Goal: Use online tool/utility: Use online tool/utility

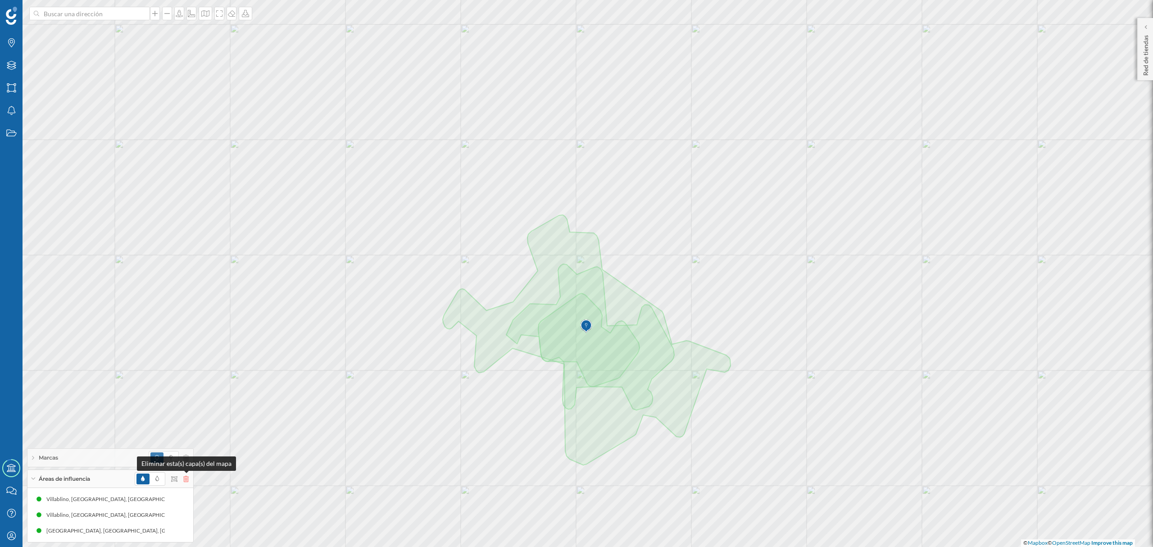
click at [186, 481] on icon at bounding box center [185, 479] width 5 height 6
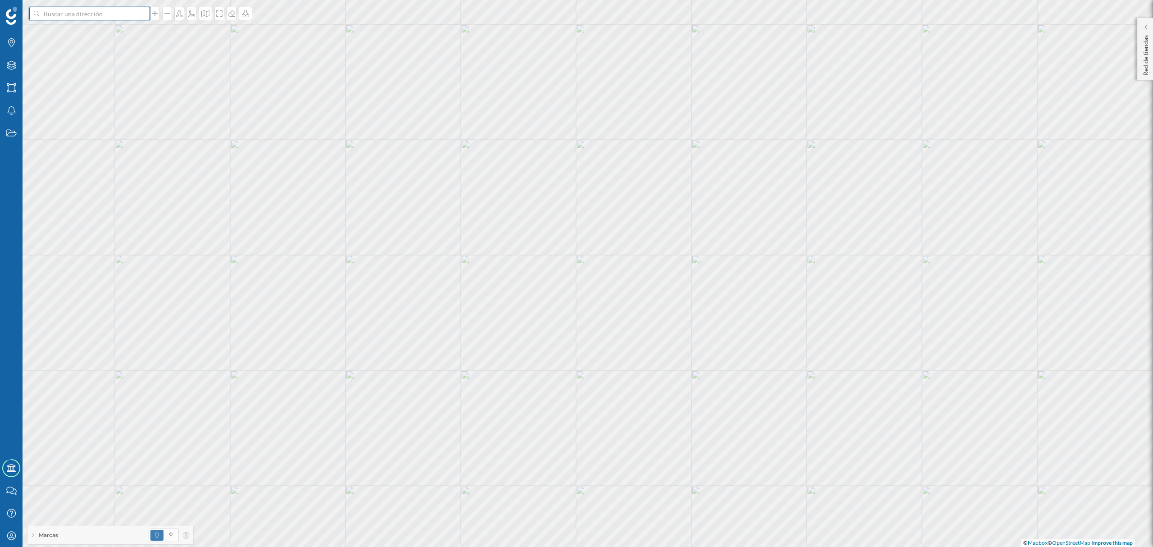
click at [103, 15] on input at bounding box center [89, 14] width 101 height 14
paste input "[STREET_ADDRESS]"
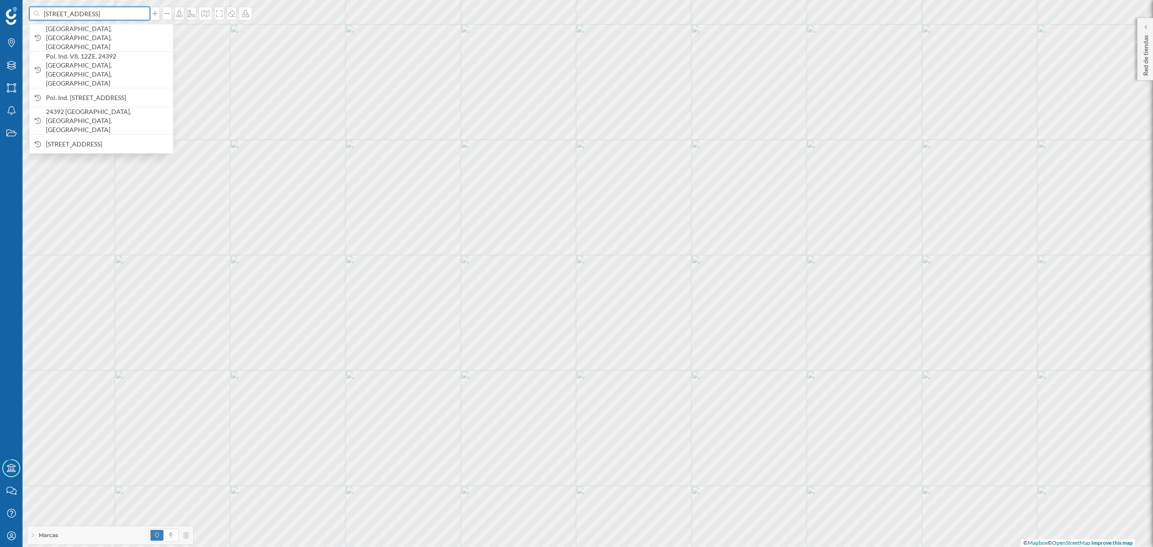
scroll to position [0, 44]
type input "[STREET_ADDRESS]"
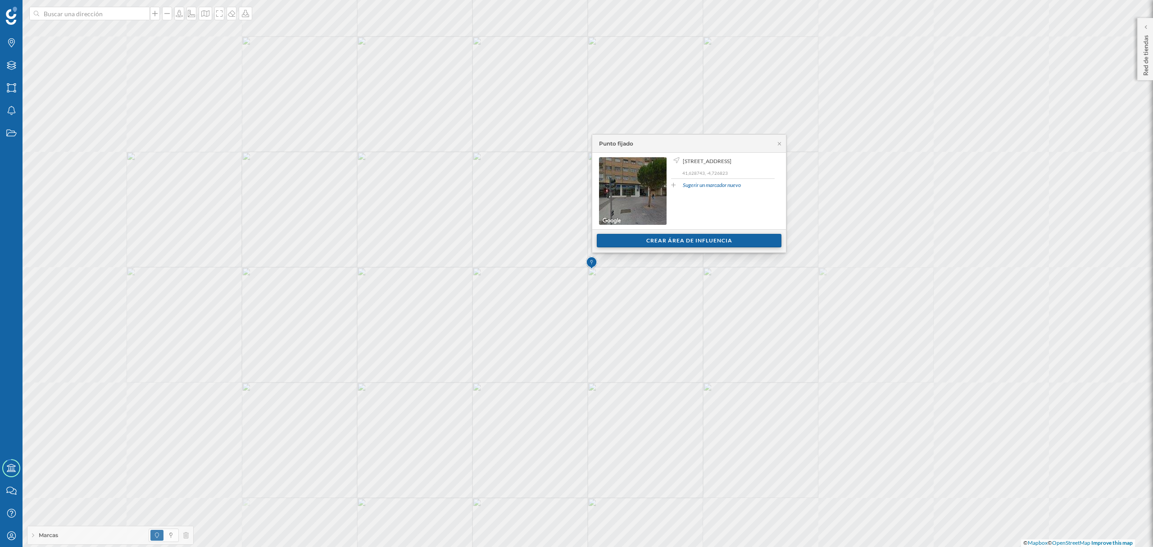
click at [718, 237] on div "Crear área de influencia" at bounding box center [689, 241] width 185 height 14
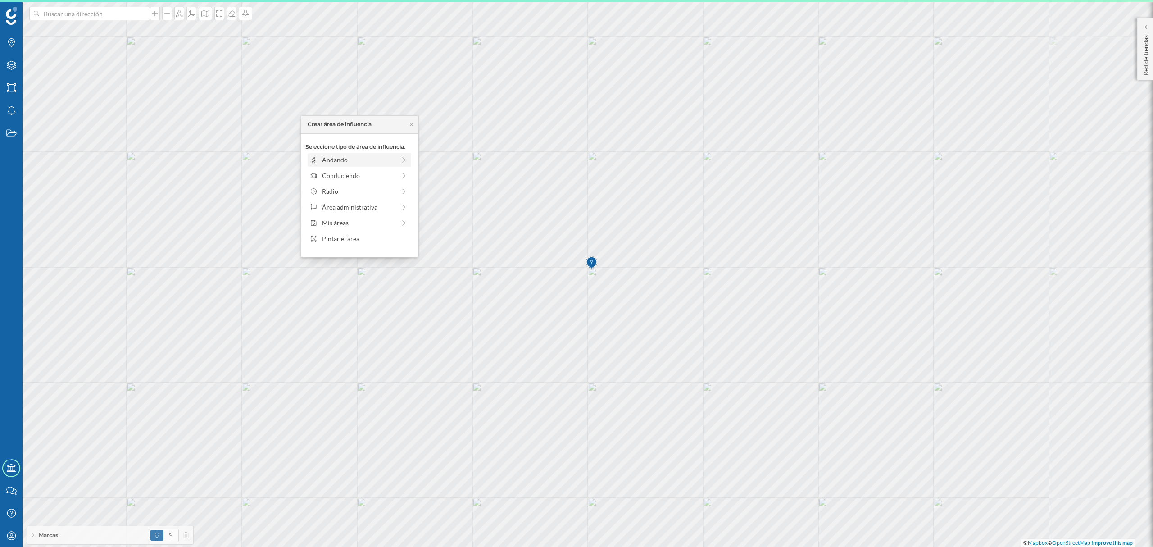
click at [349, 161] on div "Andando" at bounding box center [358, 159] width 73 height 9
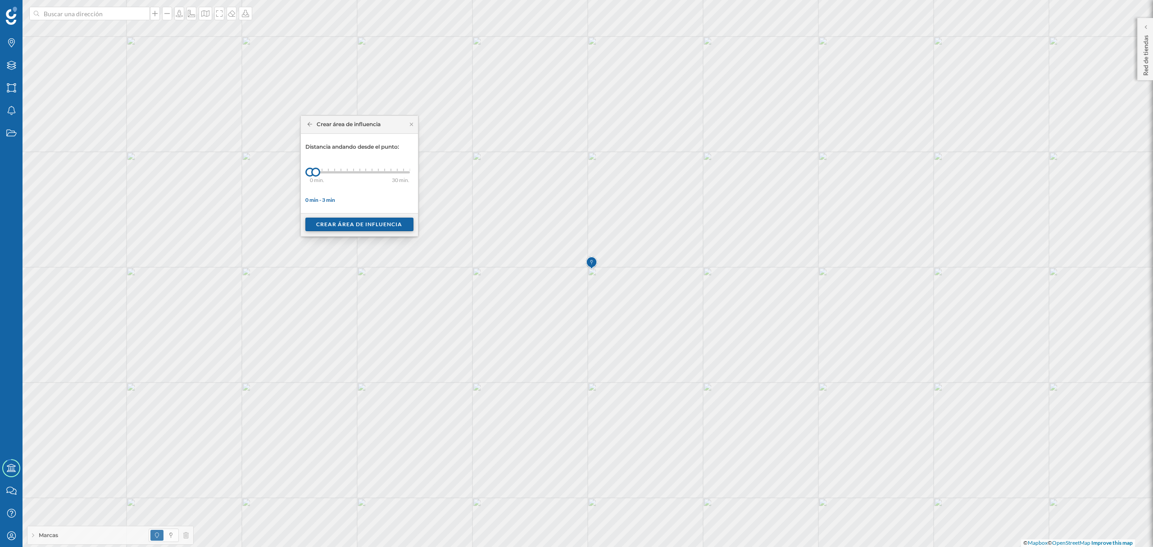
click at [367, 223] on div "Crear área de influencia" at bounding box center [359, 225] width 108 height 14
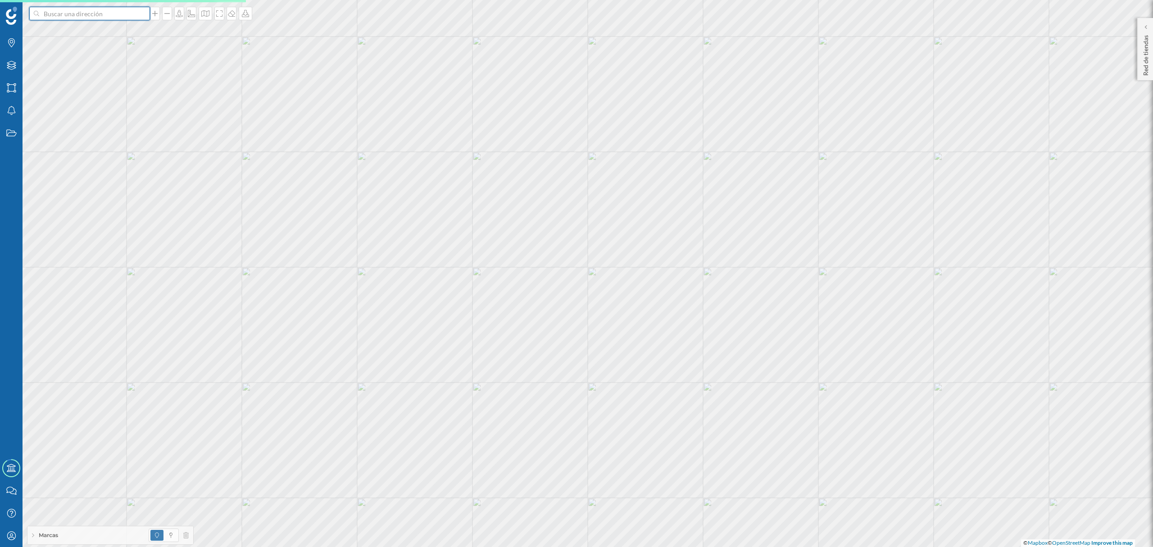
click at [104, 15] on input at bounding box center [89, 14] width 101 height 14
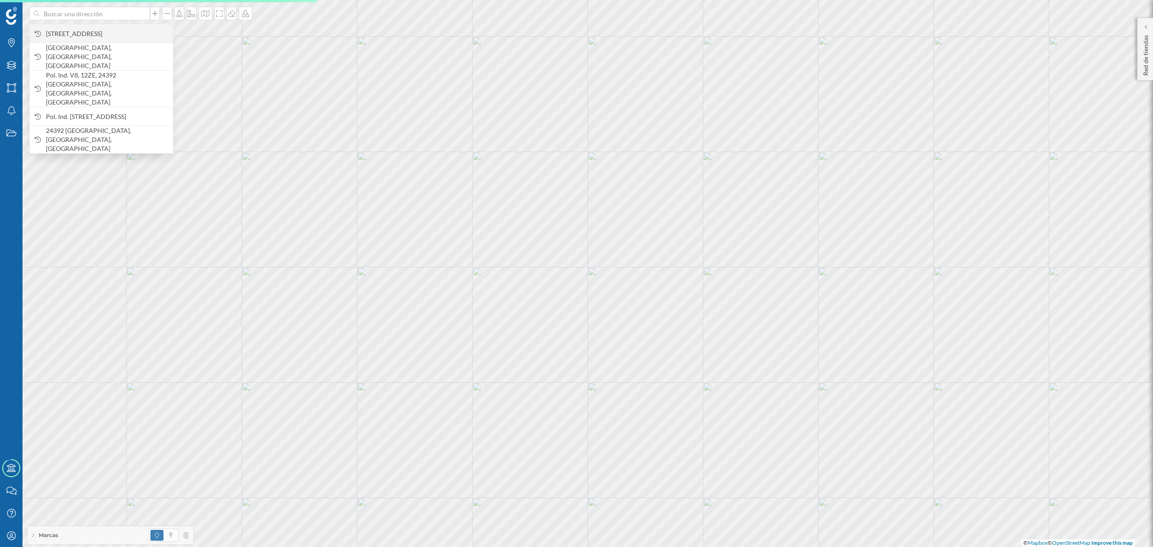
click at [110, 32] on span "[STREET_ADDRESS]" at bounding box center [107, 33] width 122 height 9
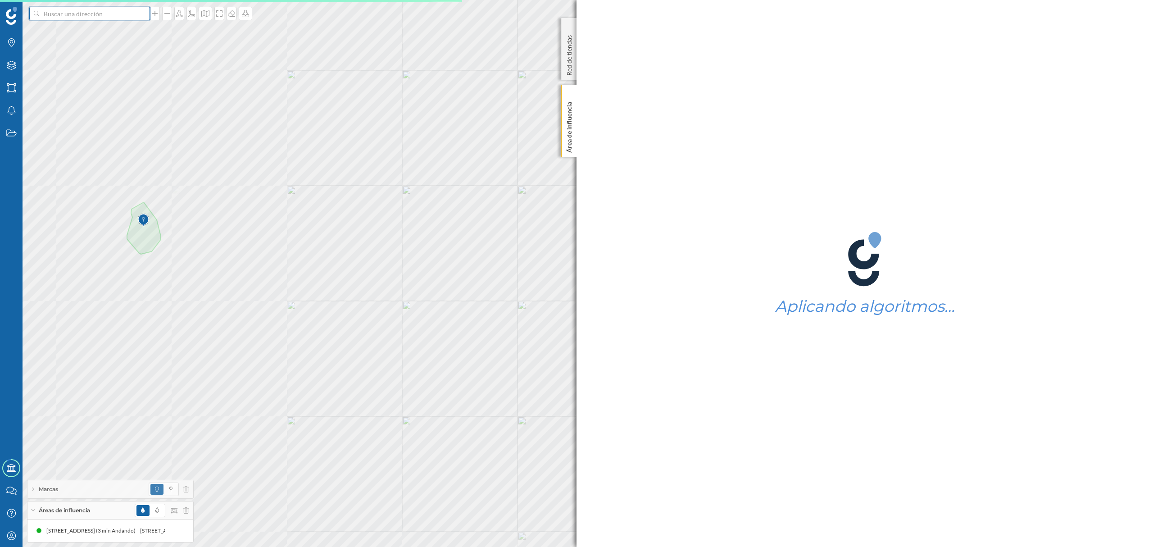
click at [98, 14] on input at bounding box center [89, 14] width 101 height 14
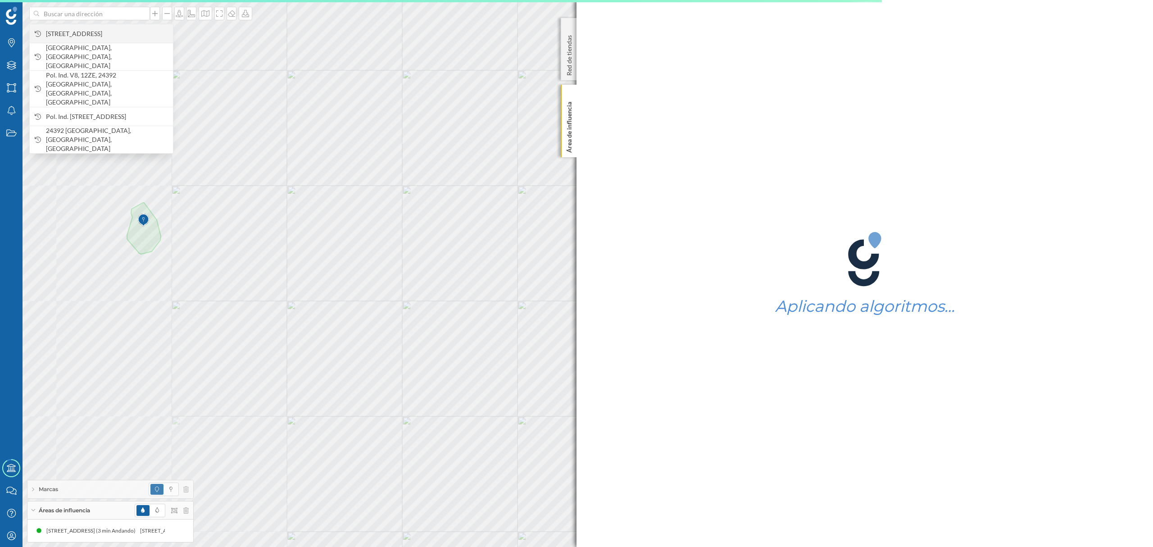
click at [108, 33] on span "[STREET_ADDRESS]" at bounding box center [107, 33] width 122 height 9
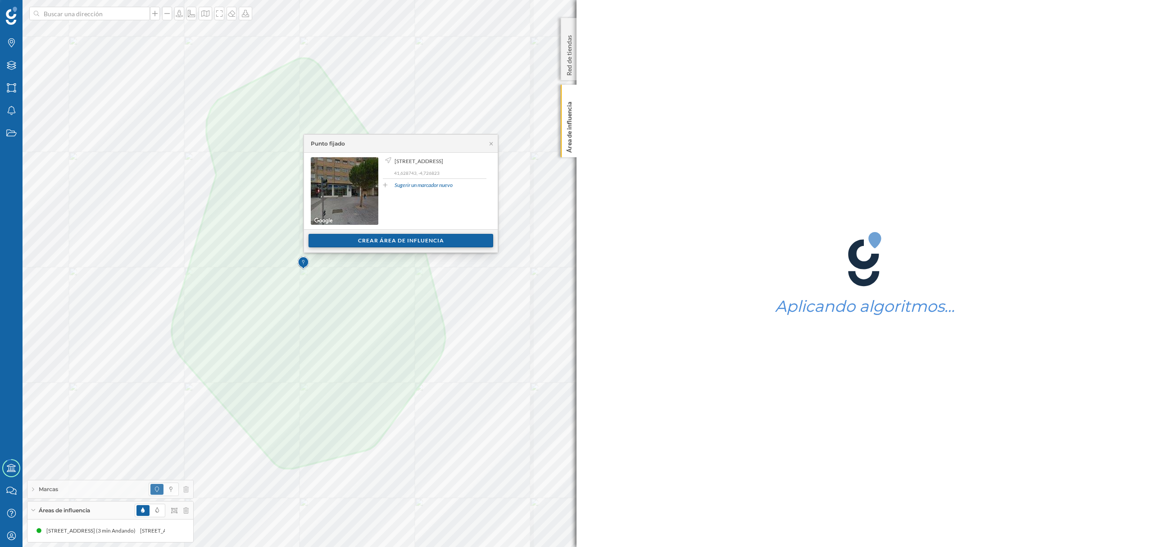
click at [390, 238] on div "Crear área de influencia" at bounding box center [400, 241] width 185 height 14
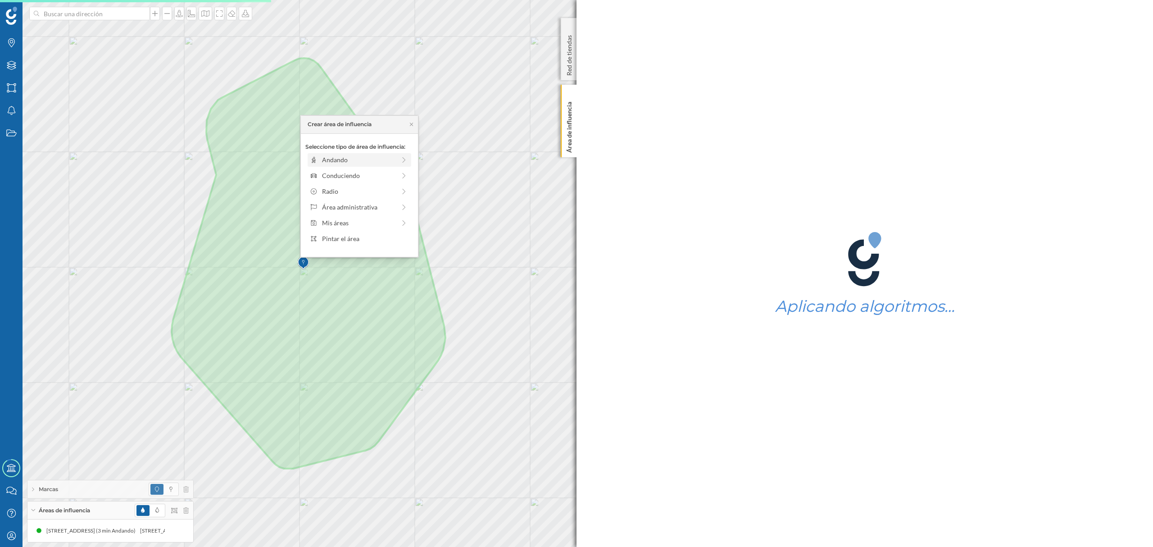
click at [326, 164] on div "Andando" at bounding box center [358, 159] width 73 height 9
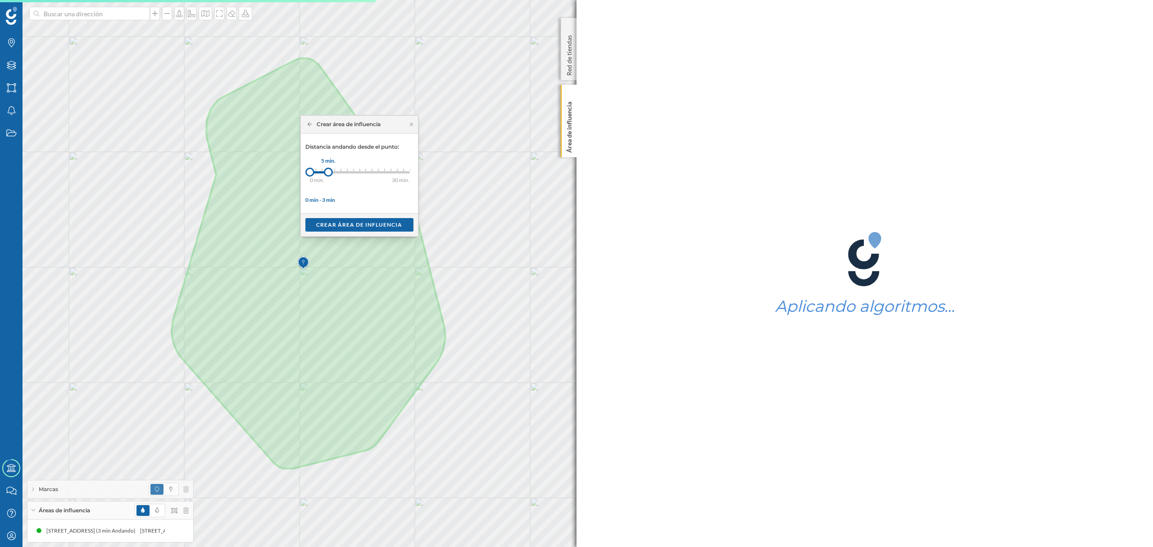
drag, startPoint x: 317, startPoint y: 172, endPoint x: 329, endPoint y: 173, distance: 11.8
click at [329, 173] on div at bounding box center [328, 172] width 9 height 9
click at [370, 226] on div "Crear área de influencia" at bounding box center [359, 225] width 108 height 14
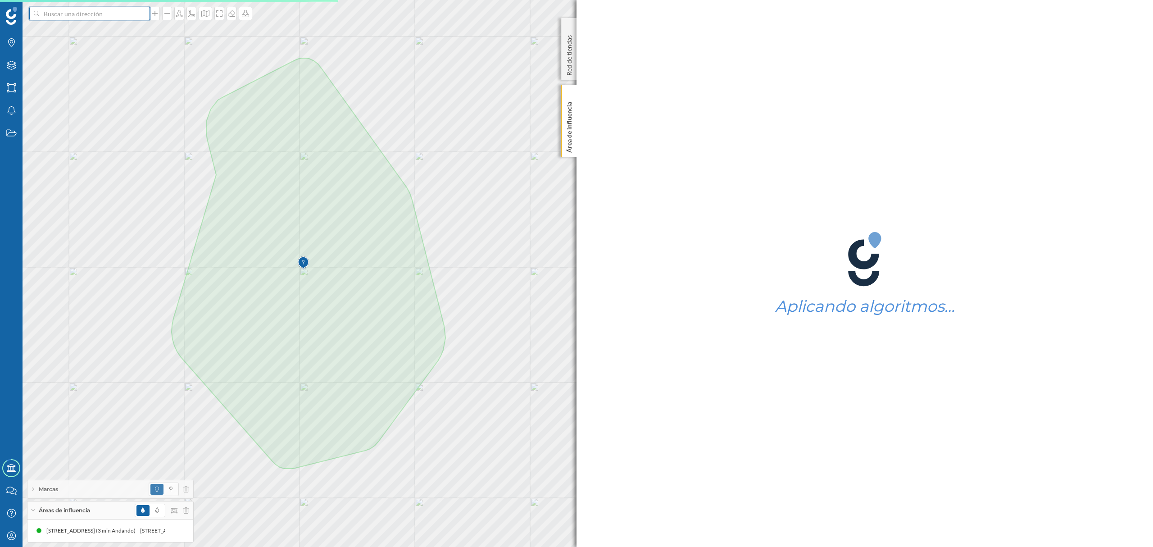
click at [118, 17] on input at bounding box center [89, 14] width 101 height 14
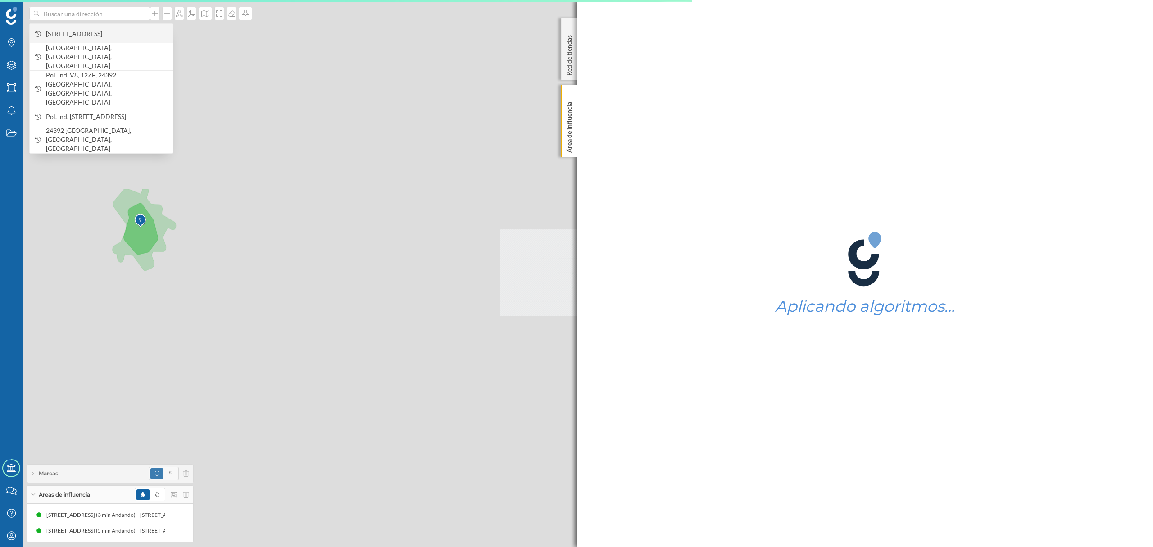
click at [126, 32] on span "[STREET_ADDRESS]" at bounding box center [107, 33] width 122 height 9
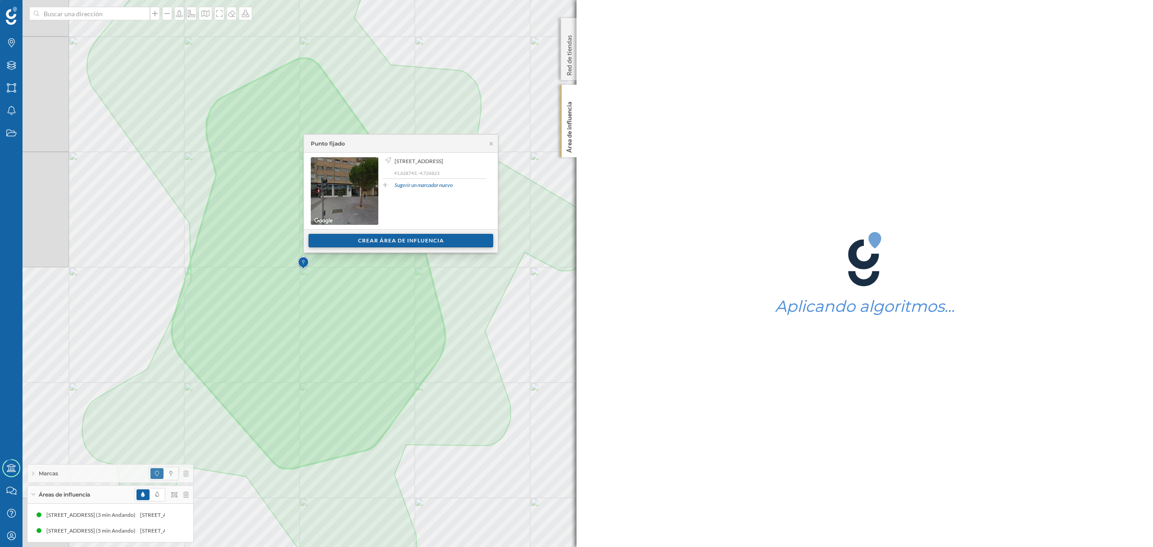
click at [347, 245] on div "Crear área de influencia" at bounding box center [400, 241] width 185 height 14
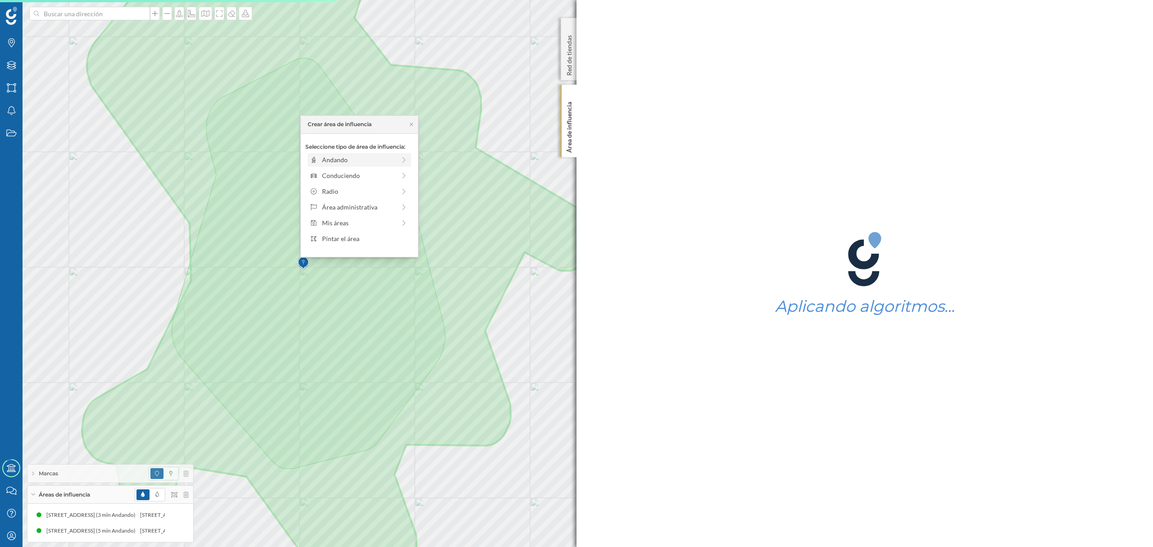
click at [330, 159] on div "Andando" at bounding box center [358, 159] width 73 height 9
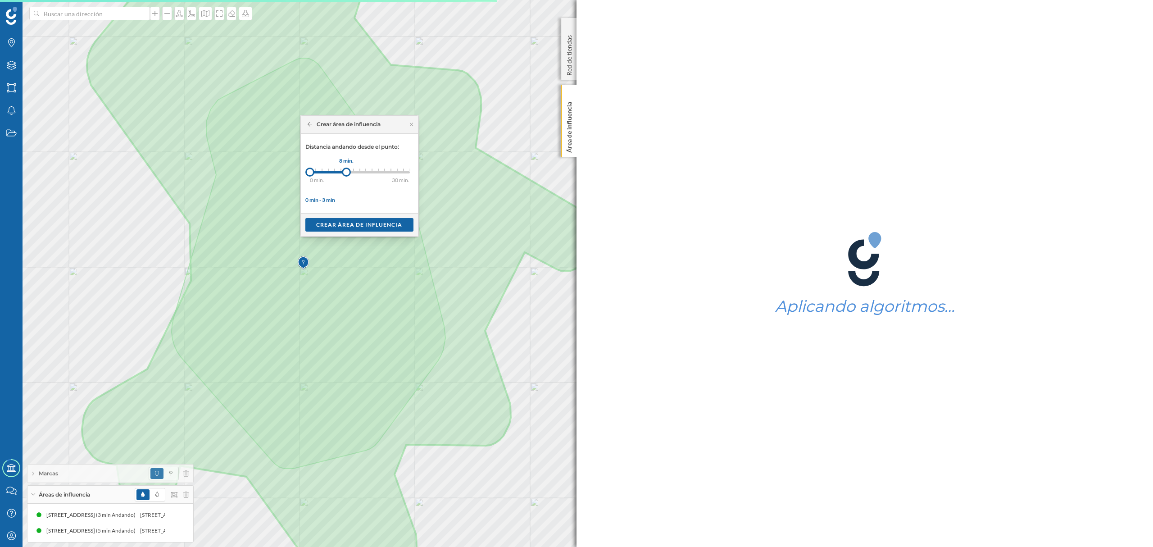
drag, startPoint x: 315, startPoint y: 172, endPoint x: 347, endPoint y: 175, distance: 31.7
click at [347, 175] on div at bounding box center [346, 172] width 9 height 9
click at [361, 223] on div "Crear área de influencia" at bounding box center [359, 225] width 108 height 14
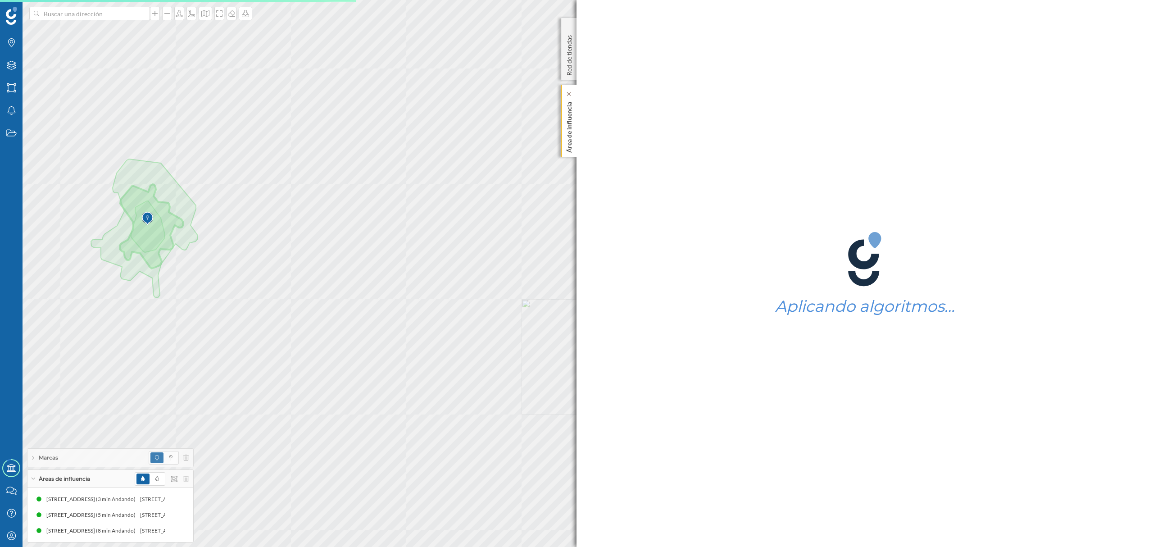
click at [567, 145] on p "Área de influencia" at bounding box center [569, 125] width 9 height 54
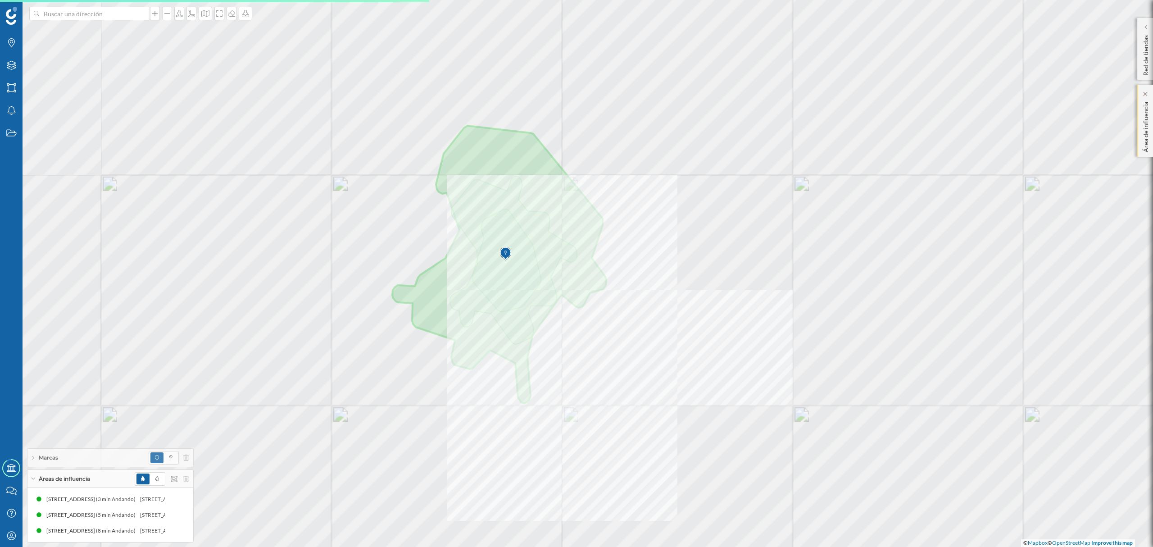
click at [426, 14] on div at bounding box center [426, 14] width 0 height 0
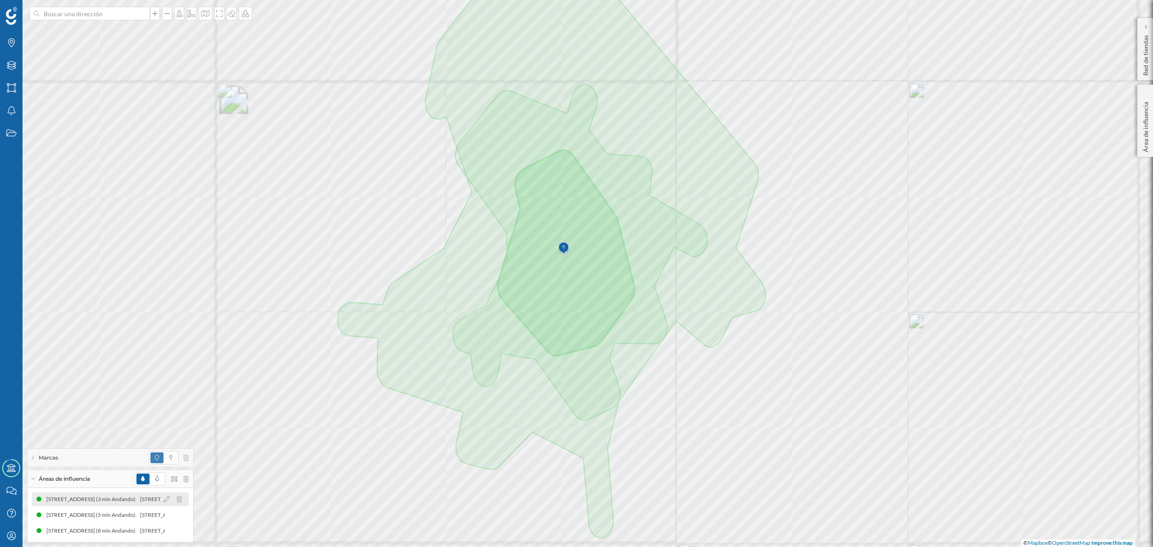
click at [112, 498] on div "[STREET_ADDRESS] (3 min Andando)" at bounding box center [90, 498] width 94 height 9
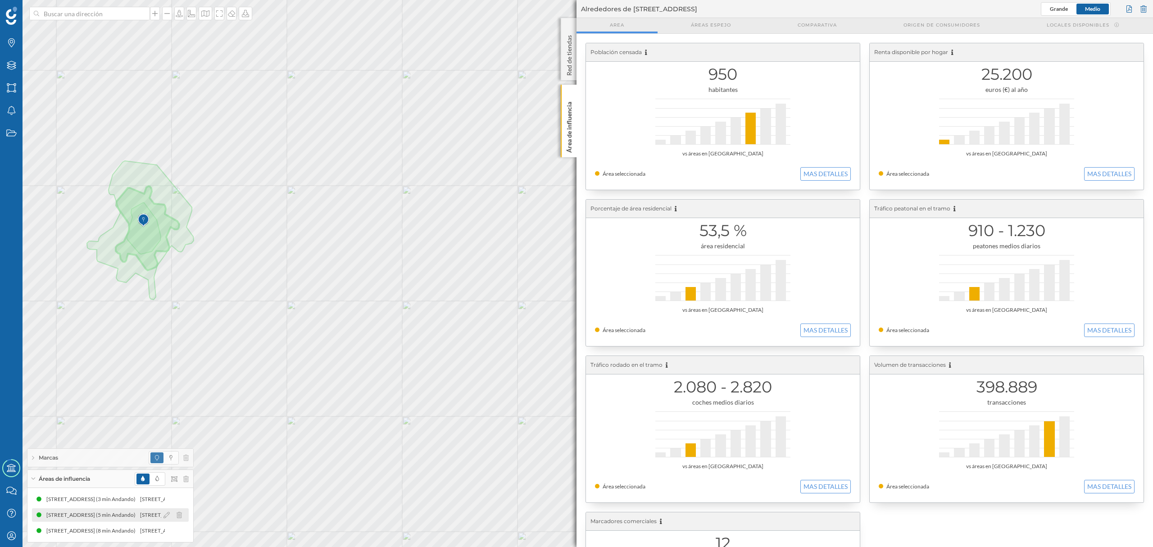
click at [114, 514] on div "[STREET_ADDRESS] (5 min Andando)" at bounding box center [68, 514] width 94 height 9
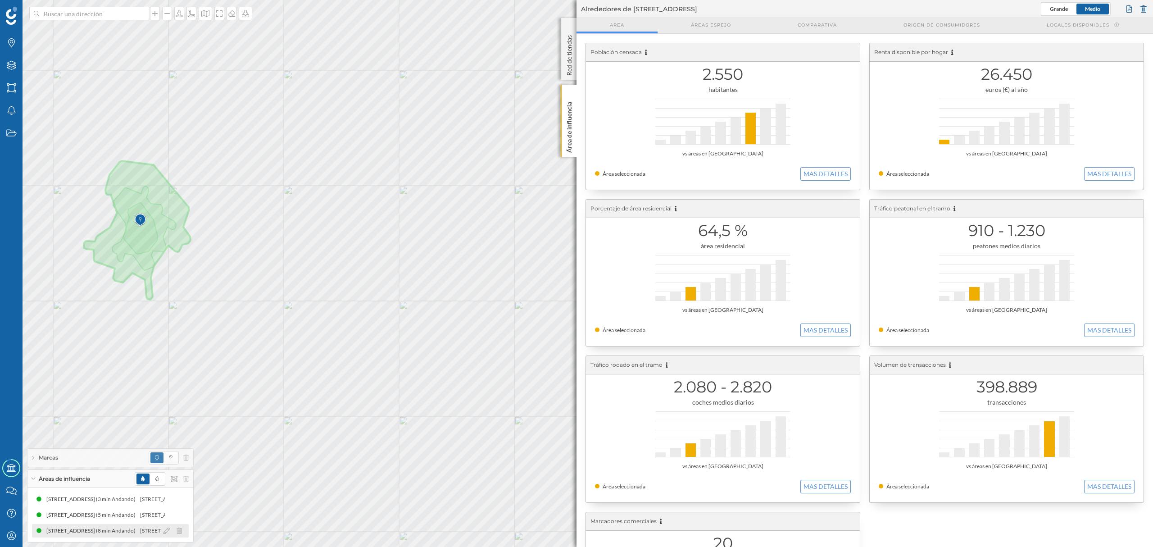
click at [83, 534] on div "[STREET_ADDRESS] (8 min Andando)" at bounding box center [37, 530] width 94 height 9
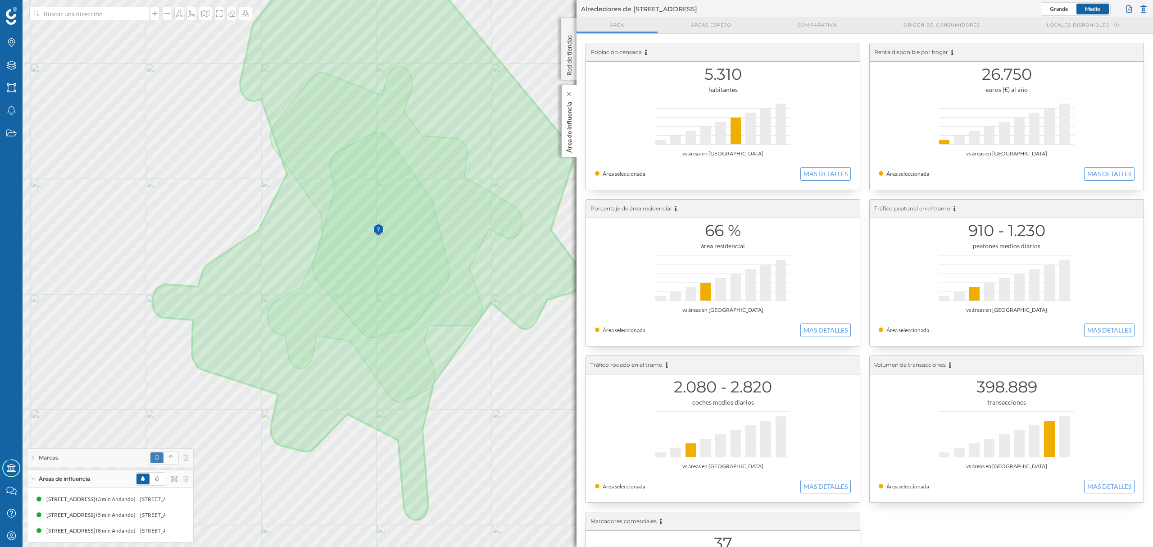
click at [575, 143] on div "Área de influencia" at bounding box center [569, 121] width 16 height 73
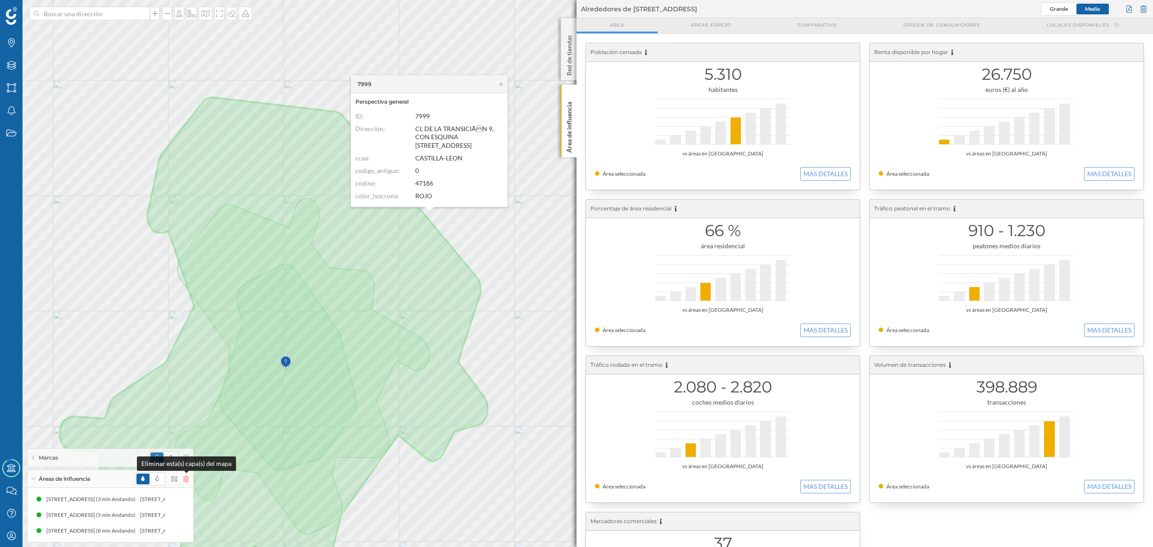
click at [184, 480] on icon at bounding box center [185, 479] width 5 height 6
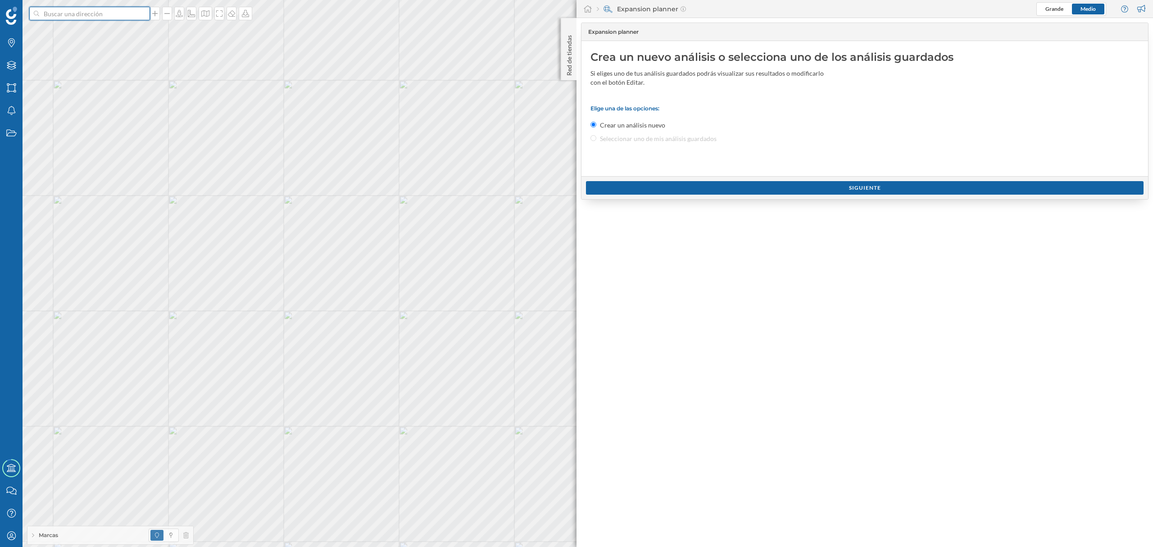
click at [85, 17] on input at bounding box center [89, 14] width 101 height 14
